Goal: Navigation & Orientation: Find specific page/section

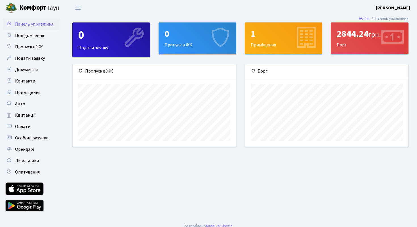
scroll to position [82, 163]
click at [341, 38] on div "2844.24 грн." at bounding box center [370, 33] width 66 height 11
click at [20, 70] on span "Документи" at bounding box center [26, 69] width 23 height 6
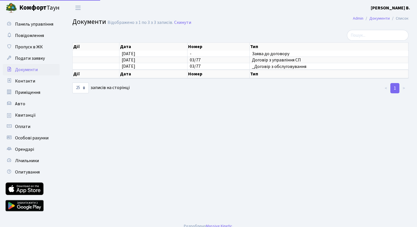
select select "25"
click at [29, 59] on span "Подати заявку" at bounding box center [30, 58] width 30 height 6
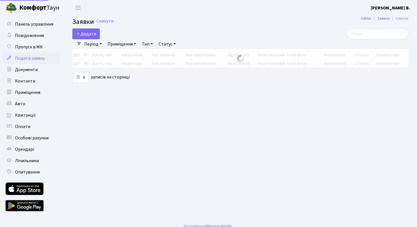
select select "25"
click at [29, 79] on span "Контакти" at bounding box center [25, 81] width 20 height 6
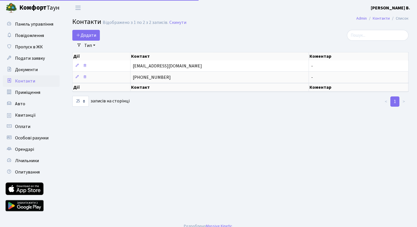
select select "25"
click at [24, 43] on link "Пропуск в ЖК" at bounding box center [31, 46] width 57 height 11
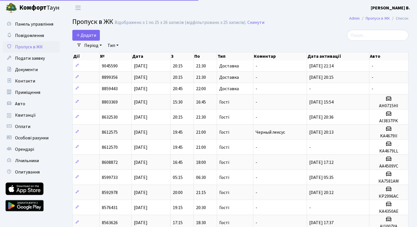
select select "25"
click at [7, 91] on icon at bounding box center [9, 91] width 6 height 5
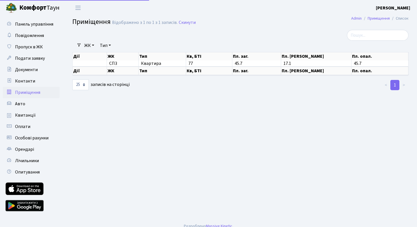
select select "25"
click at [27, 107] on link "Авто" at bounding box center [31, 103] width 57 height 11
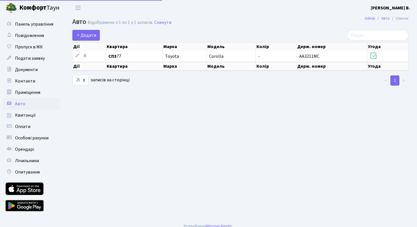
select select "25"
click at [35, 115] on link "Квитанції" at bounding box center [31, 114] width 57 height 11
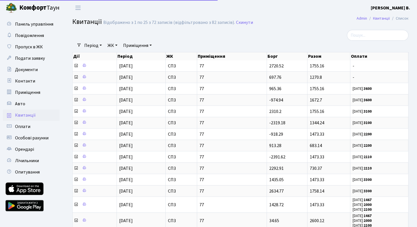
select select "25"
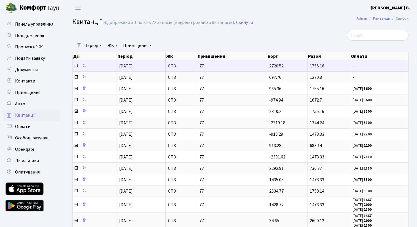
click at [133, 66] on span "[DATE]" at bounding box center [126, 66] width 14 height 6
click at [133, 66] on span "01.09.2025" at bounding box center [126, 66] width 14 height 6
click at [76, 66] on icon at bounding box center [76, 65] width 5 height 5
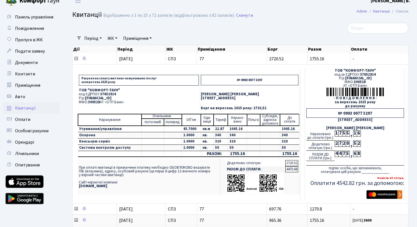
scroll to position [11, 0]
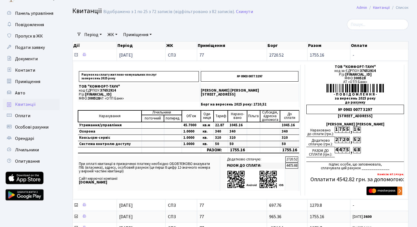
click at [76, 55] on icon at bounding box center [76, 55] width 5 height 5
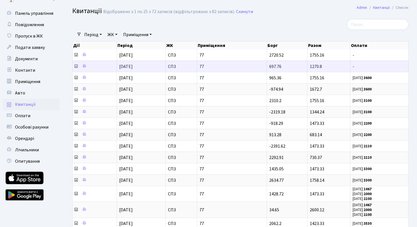
click at [76, 66] on icon at bounding box center [76, 66] width 5 height 5
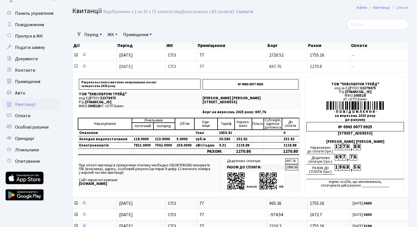
click at [76, 66] on icon at bounding box center [76, 66] width 5 height 5
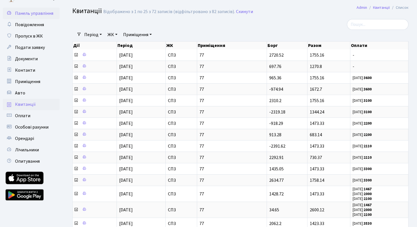
click at [29, 14] on span "Панель управління" at bounding box center [34, 13] width 38 height 6
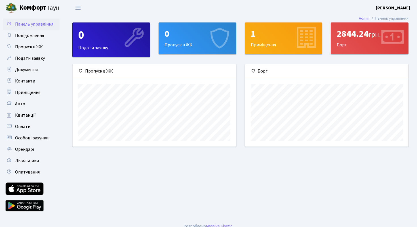
scroll to position [82, 163]
